Goal: Check status: Check status

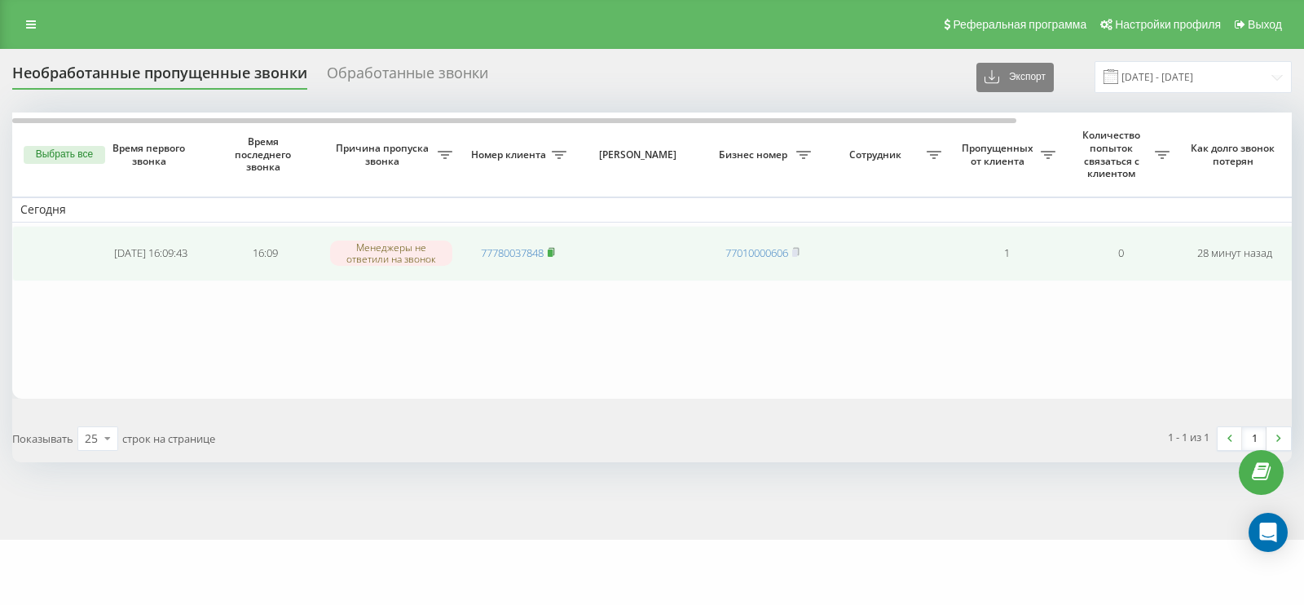
click at [554, 252] on icon at bounding box center [551, 251] width 6 height 7
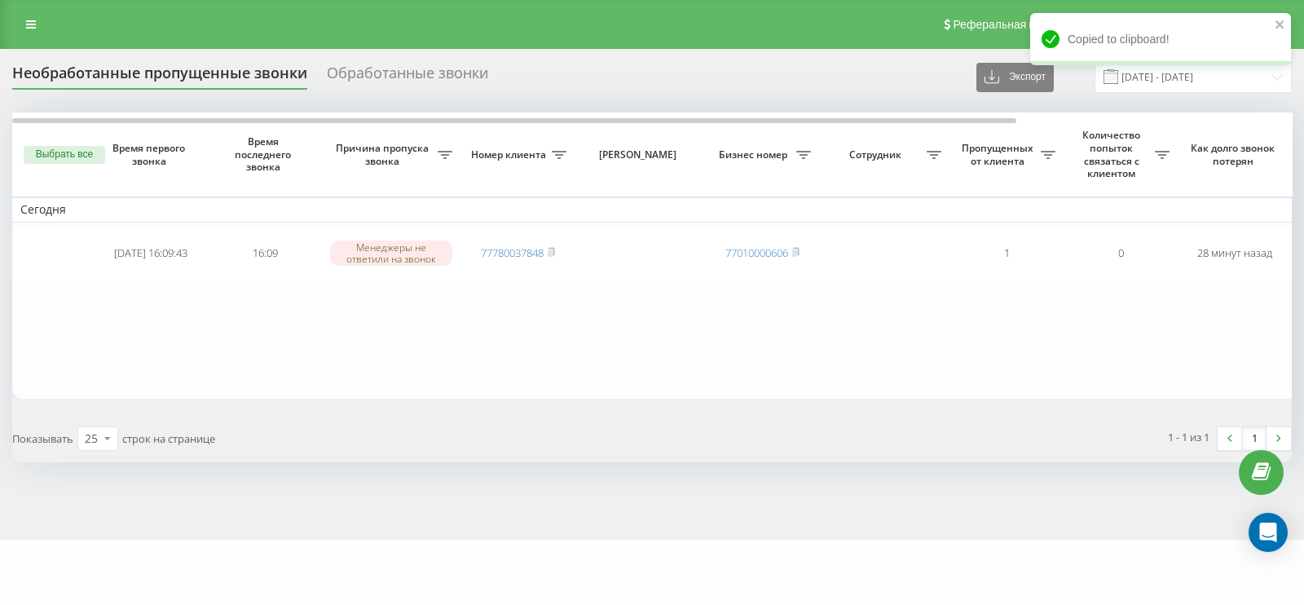
click at [386, 67] on div "Обработанные звонки" at bounding box center [407, 76] width 161 height 25
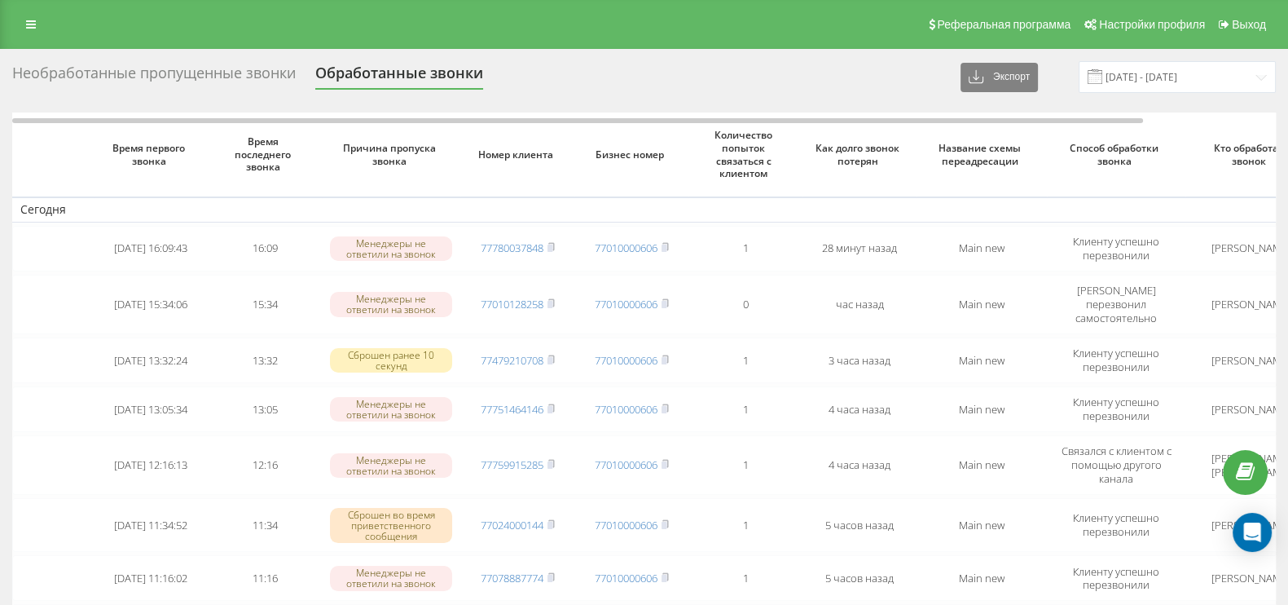
click at [191, 71] on div "Необработанные пропущенные звонки" at bounding box center [154, 76] width 284 height 25
